Goal: Task Accomplishment & Management: Manage account settings

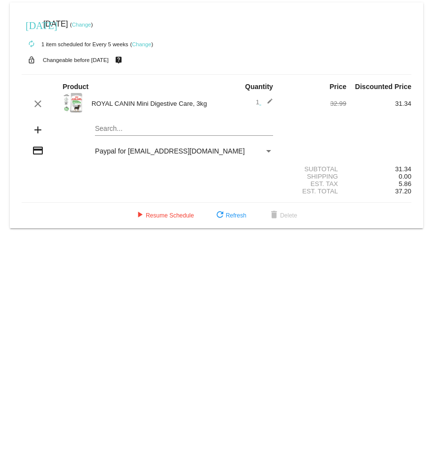
click at [91, 25] on link "Change" at bounding box center [81, 25] width 19 height 6
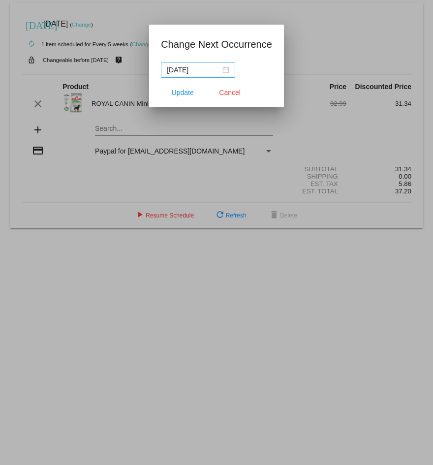
click at [225, 73] on nz-date-picker "[DATE]" at bounding box center [198, 70] width 74 height 16
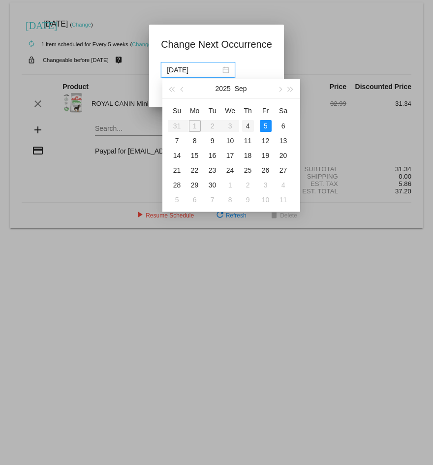
click at [247, 125] on div "4" at bounding box center [248, 126] width 12 height 12
type input "[DATE]"
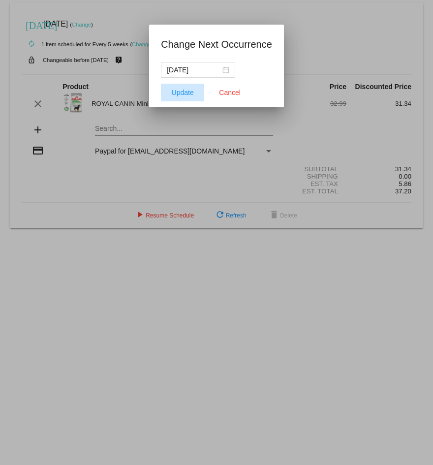
click at [194, 91] on span "Update" at bounding box center [183, 93] width 22 height 8
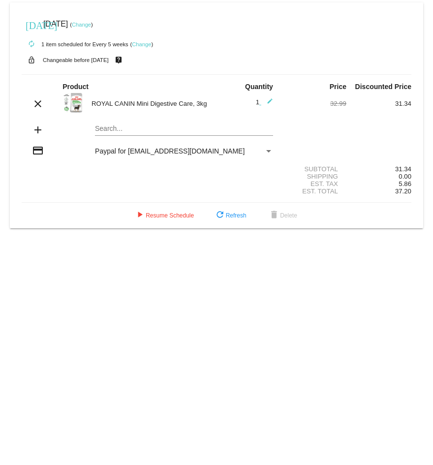
click at [39, 129] on mat-icon "add" at bounding box center [38, 130] width 12 height 12
click at [34, 128] on mat-icon "add" at bounding box center [38, 130] width 12 height 12
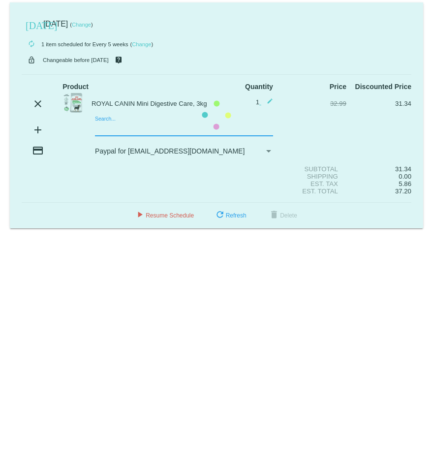
click at [101, 129] on mat-card "[DATE] [DATE] ( Change ) autorenew 1 item scheduled for Every 5 weeks ( Change …" at bounding box center [217, 115] width 414 height 226
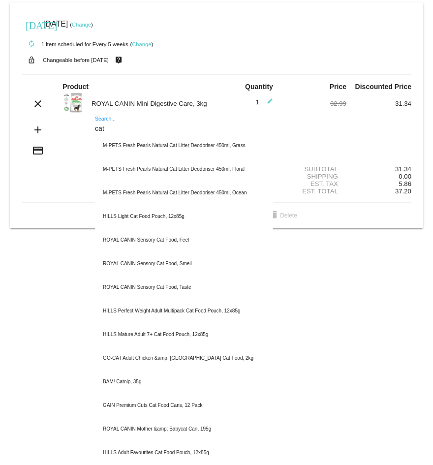
type input "cat"
